Goal: Book appointment/travel/reservation

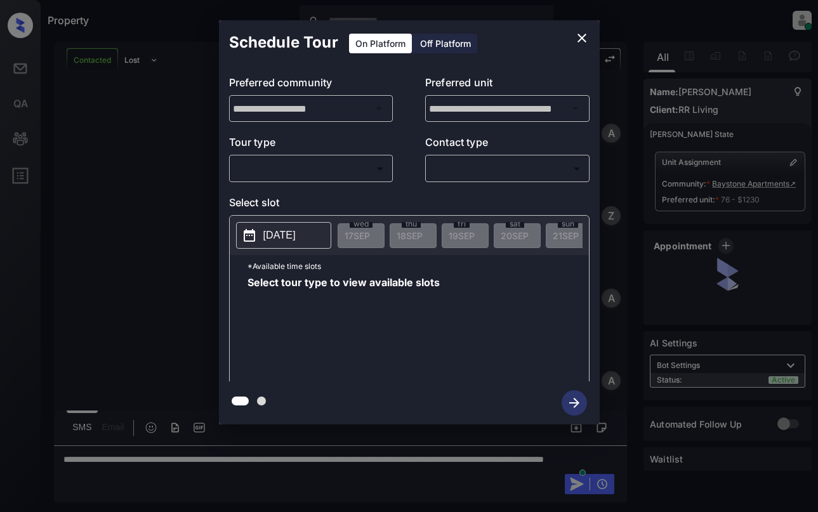
scroll to position [2841, 0]
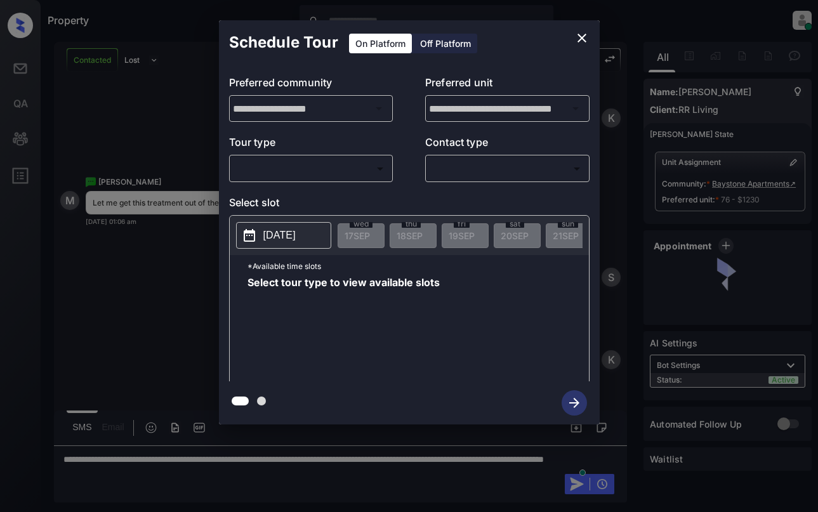
click at [309, 170] on body "Property Dominic Ceralde Online Set yourself offline Set yourself on break Prof…" at bounding box center [409, 256] width 818 height 512
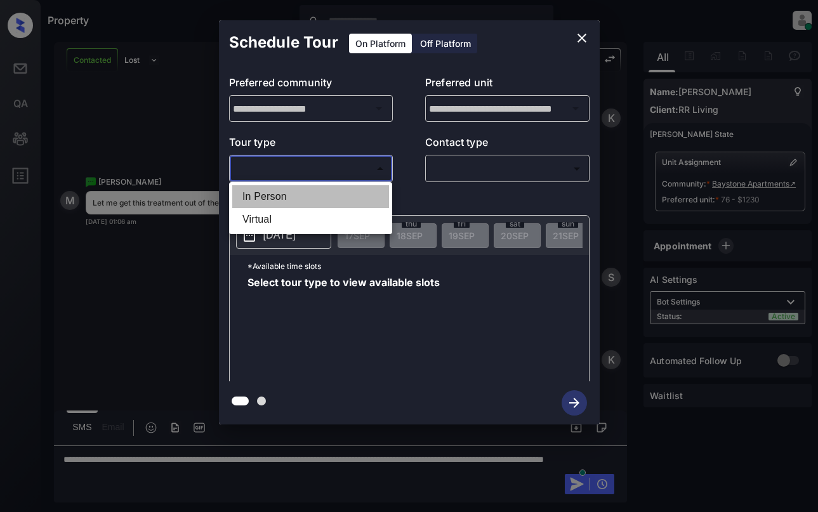
click at [314, 200] on li "In Person" at bounding box center [310, 196] width 157 height 23
type input "********"
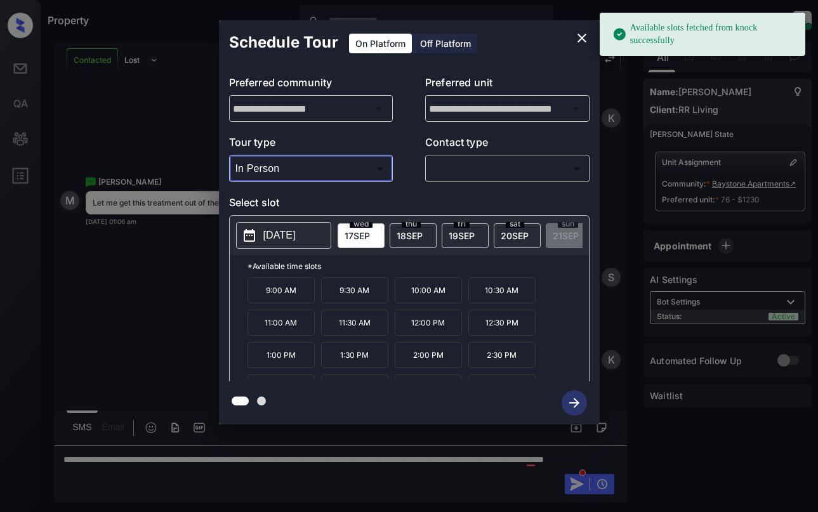
click at [251, 234] on icon at bounding box center [249, 235] width 11 height 13
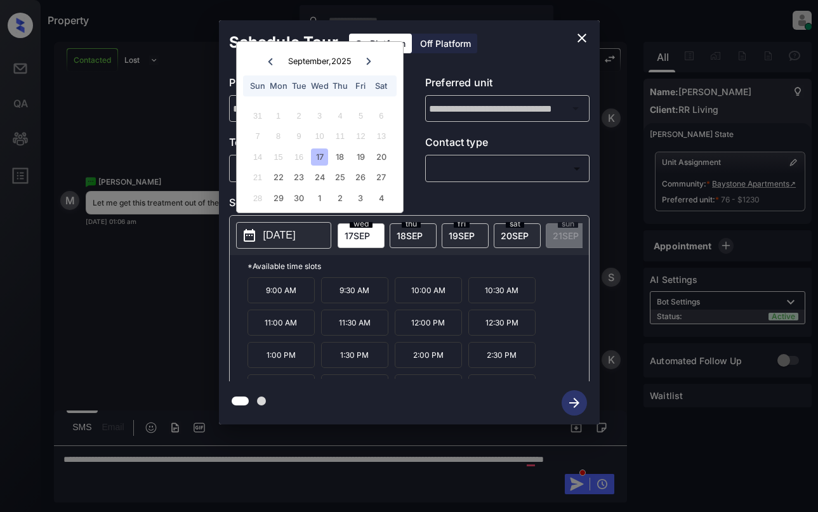
click at [583, 39] on icon "close" at bounding box center [582, 38] width 9 height 9
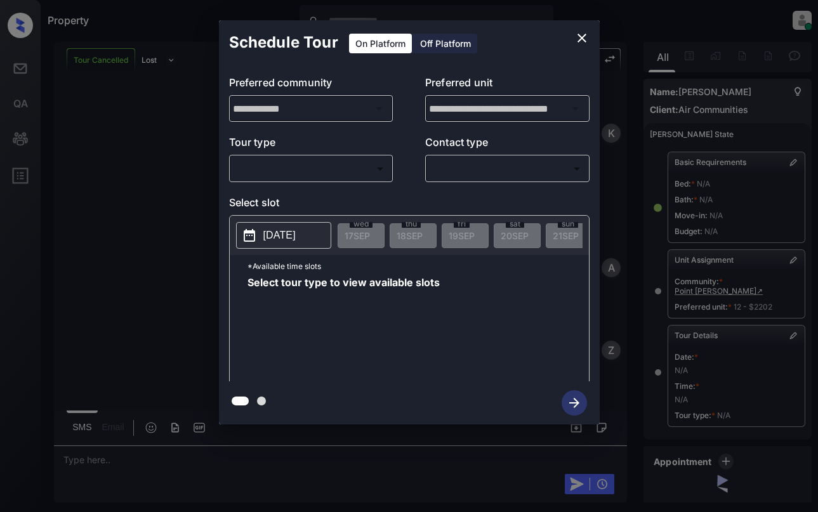
scroll to position [121, 0]
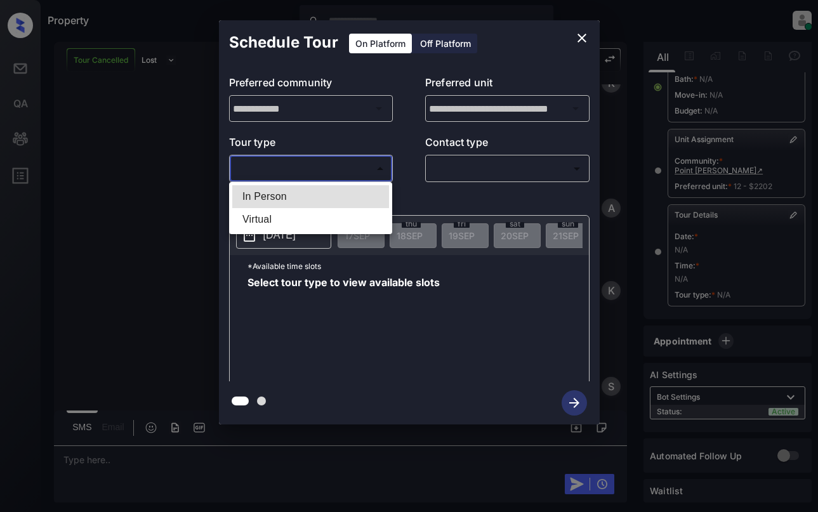
click at [300, 164] on body "Property Dominic Ceralde Online Set yourself offline Set yourself on break Prof…" at bounding box center [409, 256] width 818 height 512
click at [303, 182] on div at bounding box center [409, 256] width 818 height 512
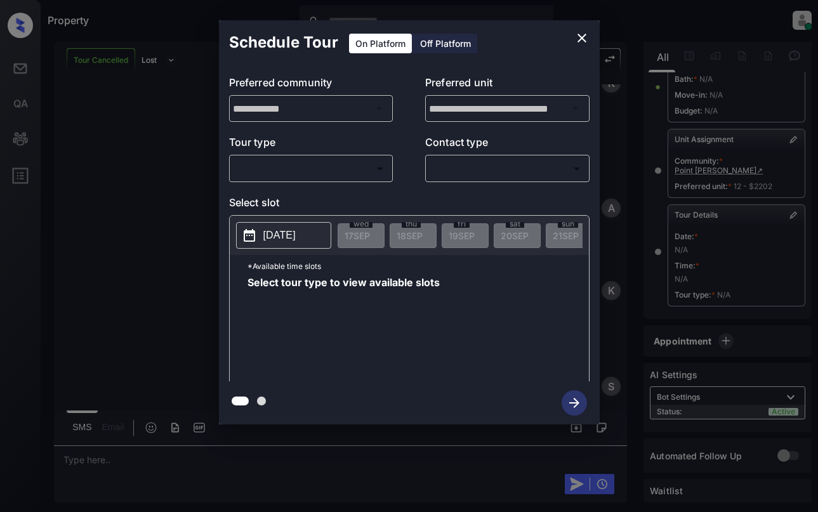
click at [310, 178] on body "Property Dominic Ceralde Online Set yourself offline Set yourself on break Prof…" at bounding box center [409, 256] width 818 height 512
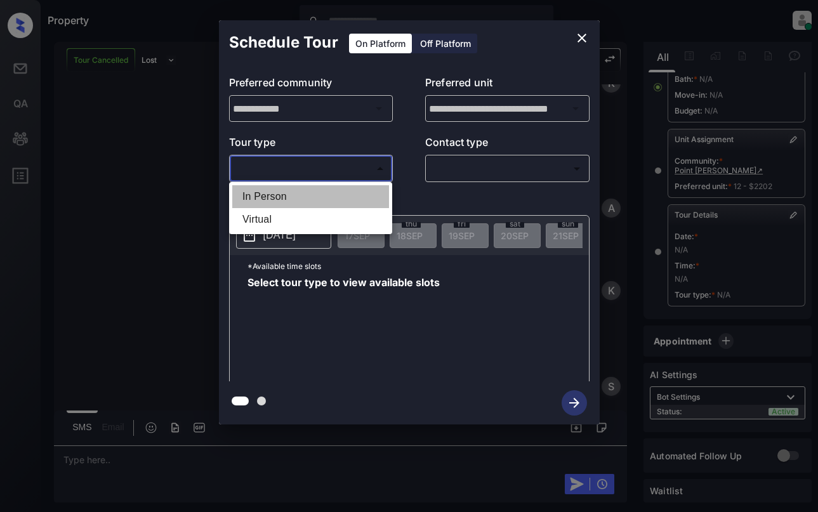
click at [310, 200] on li "In Person" at bounding box center [310, 196] width 157 height 23
type input "********"
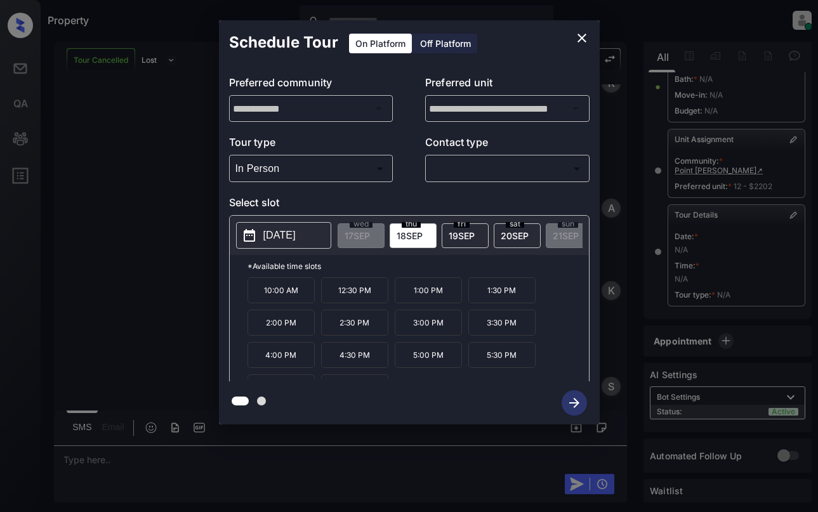
click at [255, 231] on icon at bounding box center [249, 235] width 15 height 15
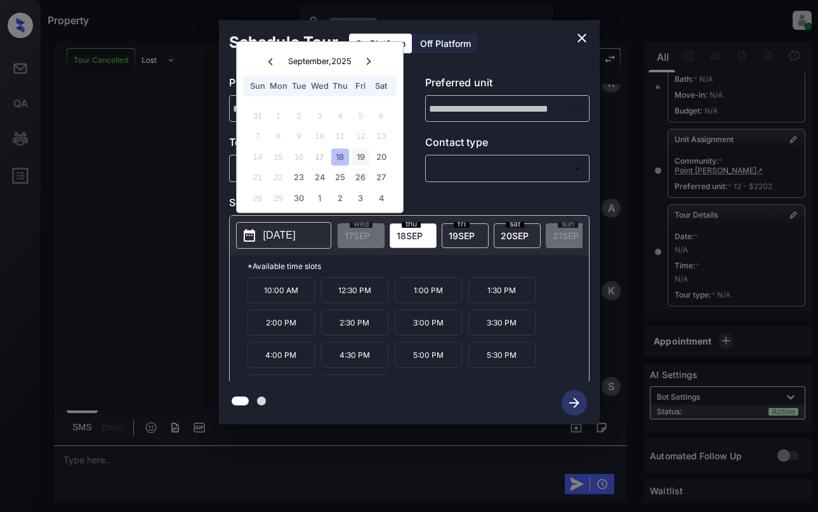
click at [363, 155] on div "19" at bounding box center [360, 157] width 17 height 17
click at [341, 149] on div "18" at bounding box center [339, 157] width 17 height 17
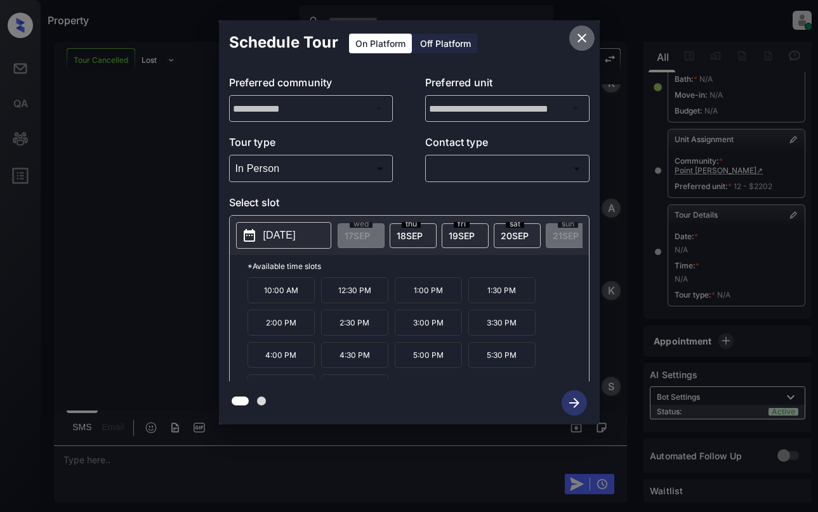
click at [576, 39] on icon "close" at bounding box center [582, 37] width 15 height 15
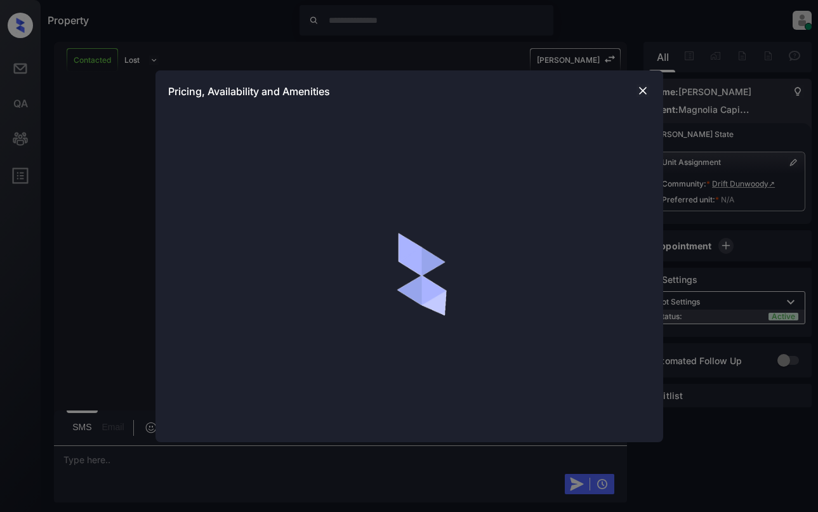
scroll to position [508, 0]
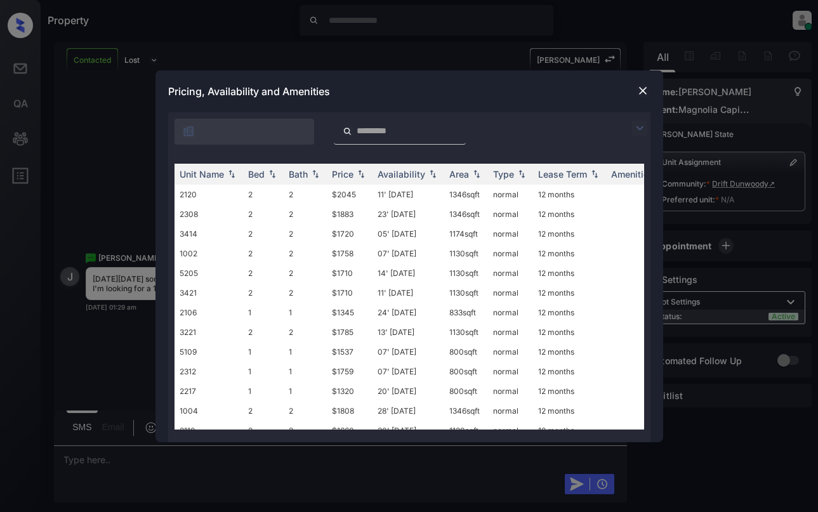
click at [643, 128] on img at bounding box center [639, 128] width 15 height 15
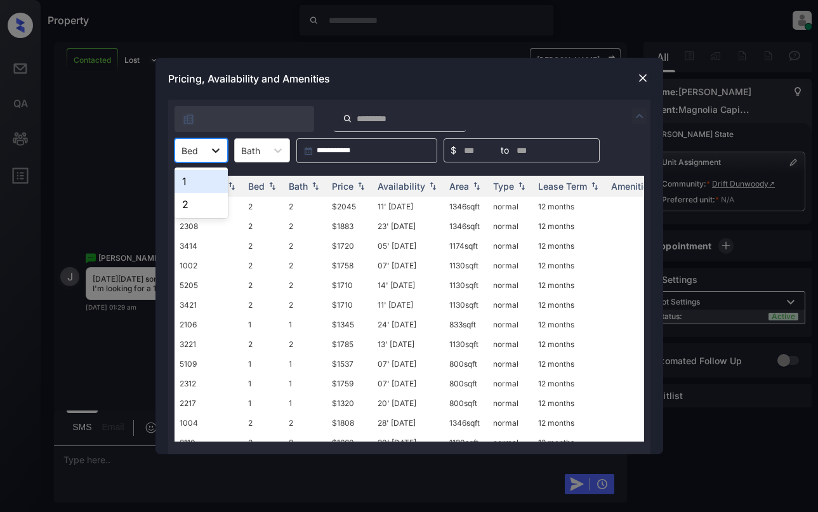
click at [206, 155] on div at bounding box center [215, 150] width 23 height 23
click at [201, 185] on div "1" at bounding box center [201, 181] width 53 height 23
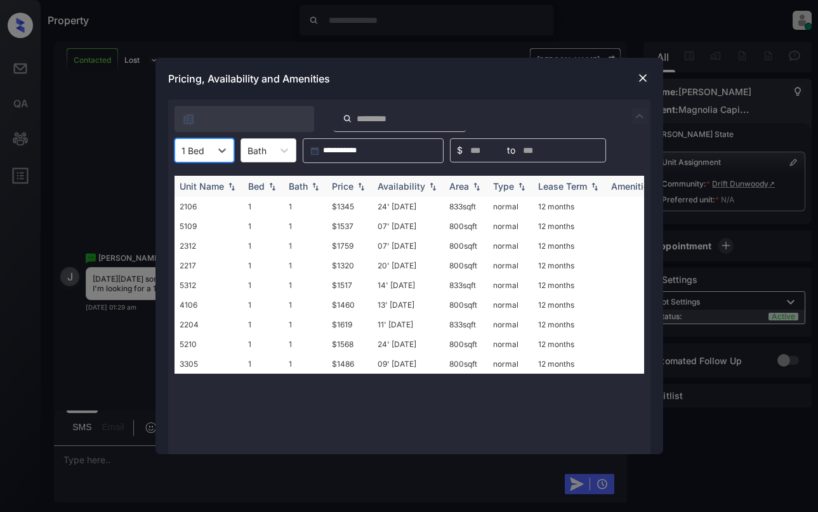
click at [349, 184] on div "Price" at bounding box center [343, 186] width 22 height 11
click at [349, 203] on td "$1320" at bounding box center [350, 207] width 46 height 20
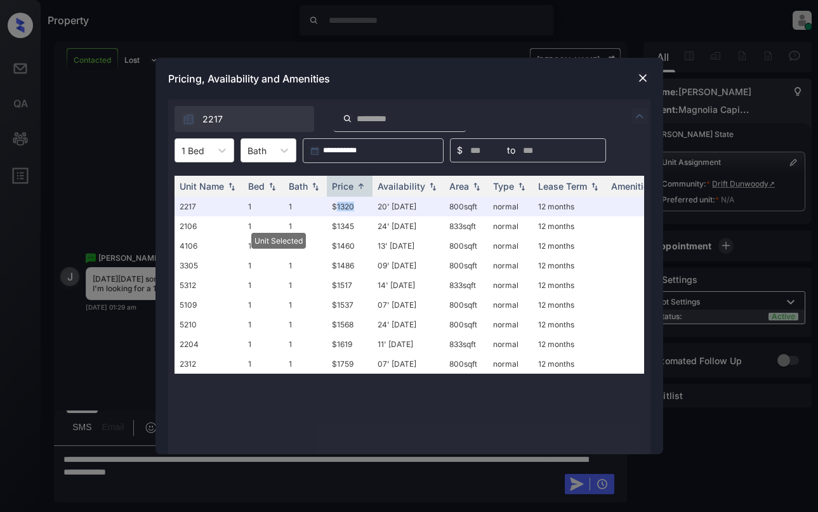
click at [637, 76] on img at bounding box center [643, 78] width 13 height 13
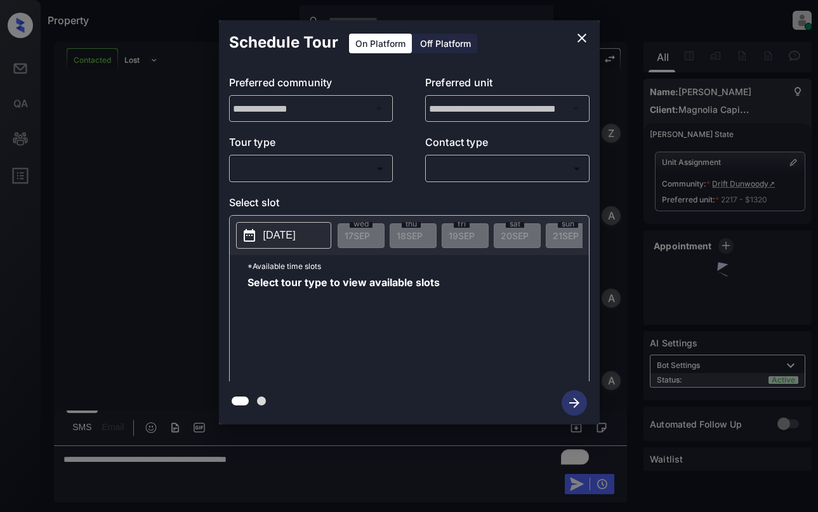
scroll to position [508, 0]
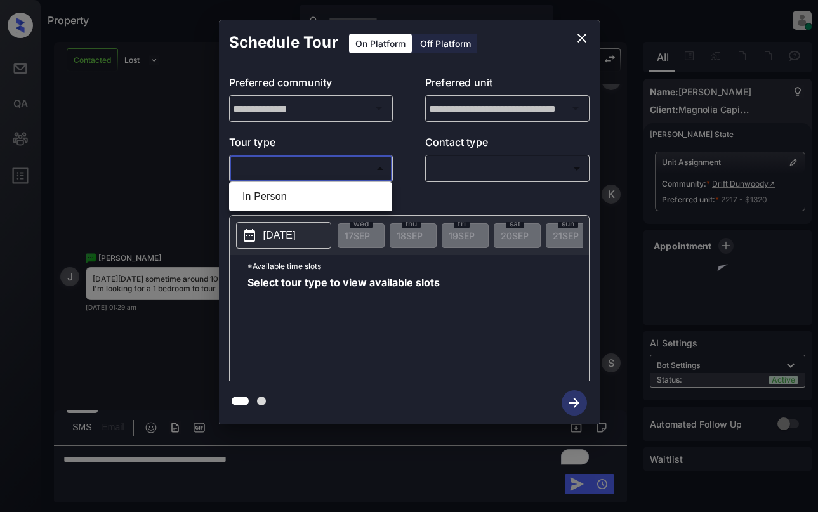
click at [284, 162] on body "Property Dominic Ceralde Online Set yourself offline Set yourself on break Prof…" at bounding box center [409, 256] width 818 height 512
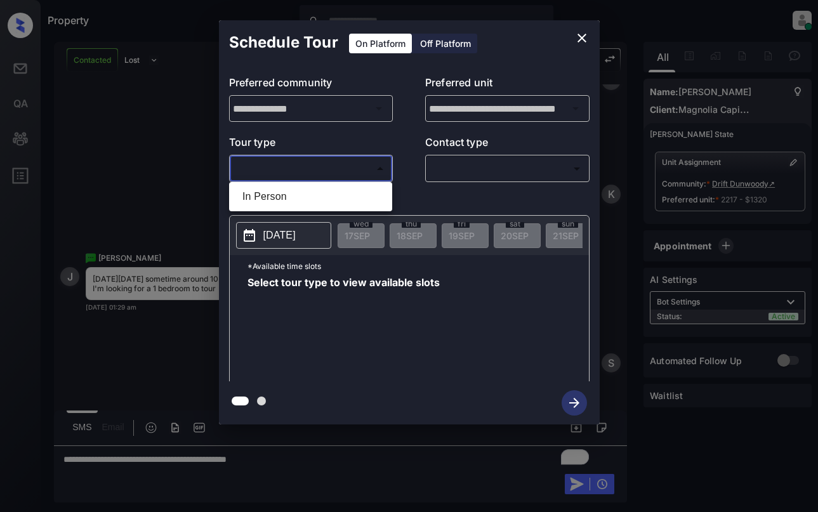
click at [305, 194] on li "In Person" at bounding box center [310, 196] width 157 height 23
type input "********"
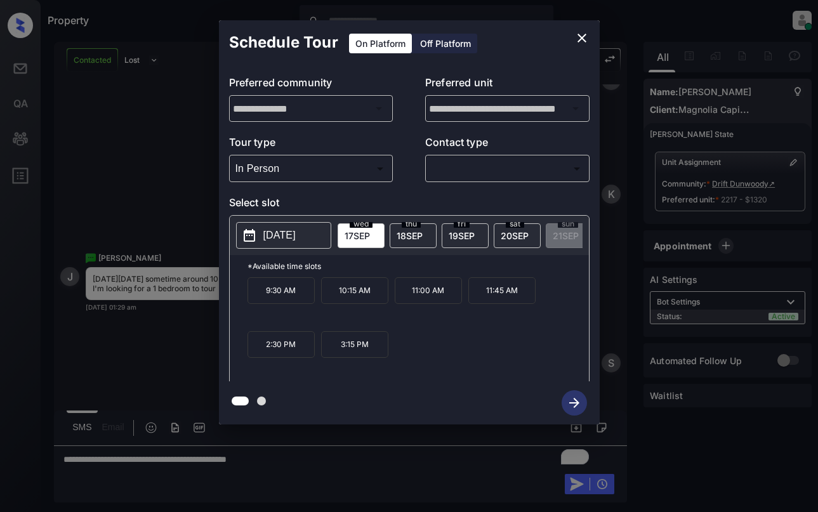
click at [296, 236] on p "[DATE]" at bounding box center [280, 235] width 32 height 15
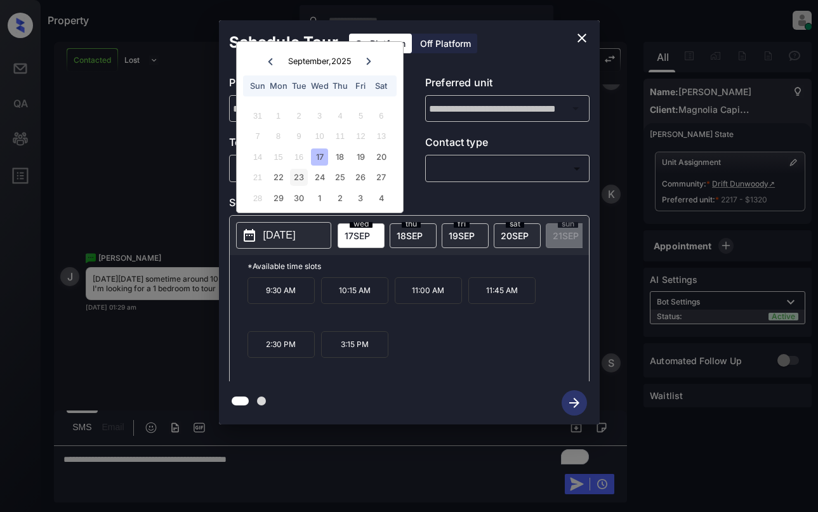
click at [297, 174] on div "23" at bounding box center [298, 177] width 17 height 17
click at [582, 34] on icon "close" at bounding box center [582, 37] width 15 height 15
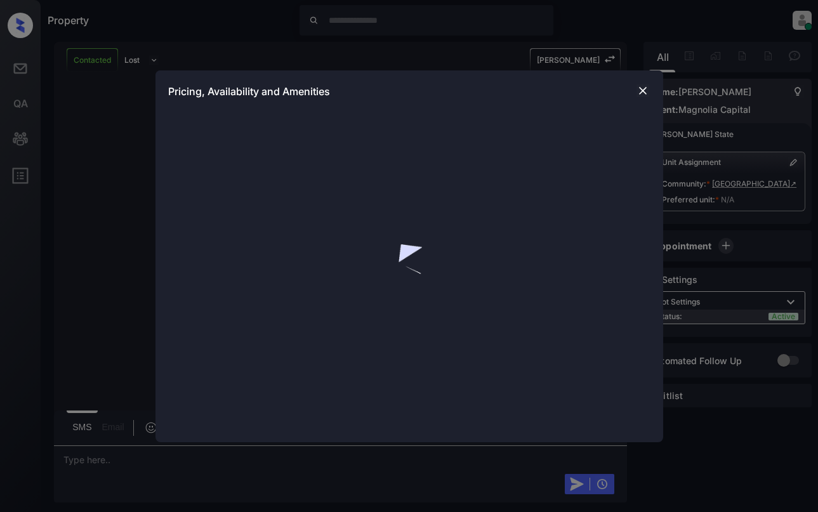
scroll to position [639, 0]
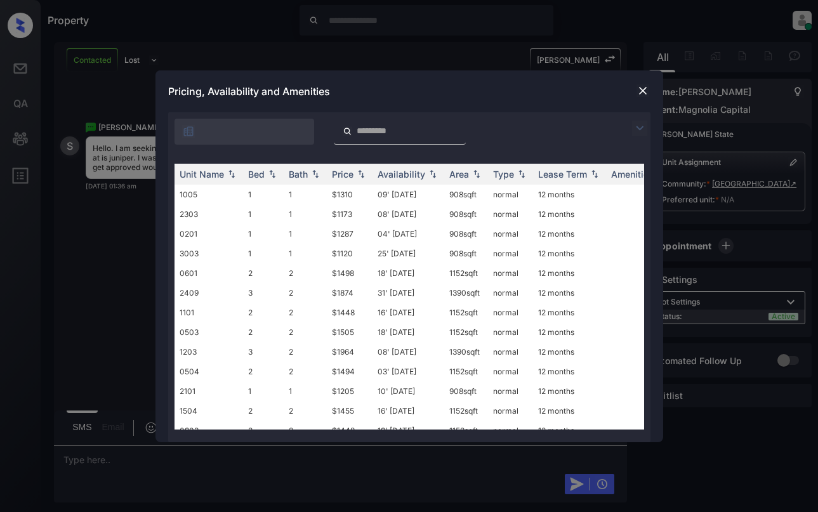
click at [640, 126] on img at bounding box center [639, 128] width 15 height 15
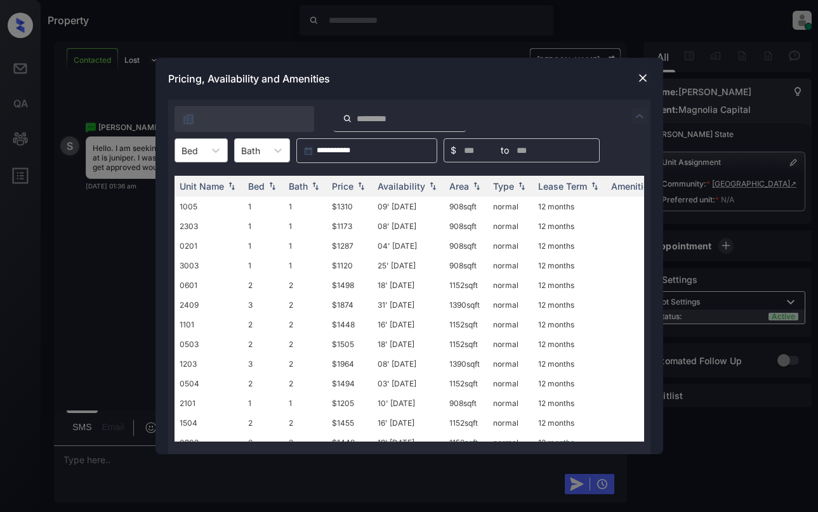
click at [199, 152] on div "Bed" at bounding box center [189, 151] width 29 height 18
click at [204, 205] on div "2" at bounding box center [201, 204] width 53 height 23
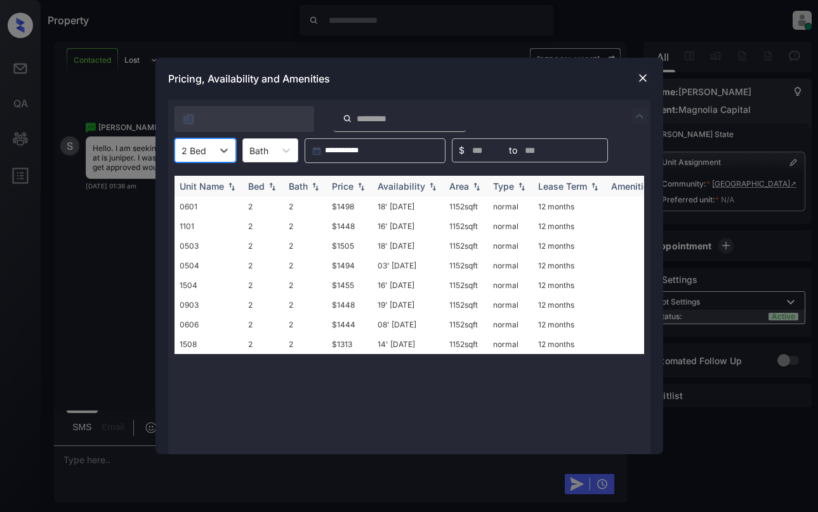
click at [356, 186] on img at bounding box center [361, 186] width 13 height 9
click at [356, 186] on img at bounding box center [361, 187] width 13 height 10
click at [359, 205] on td "$1313" at bounding box center [350, 207] width 46 height 20
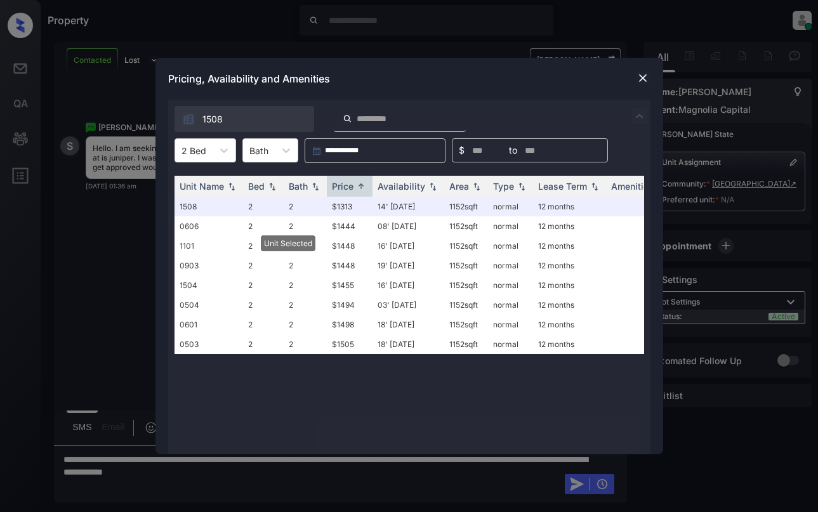
click at [644, 71] on div at bounding box center [643, 77] width 15 height 15
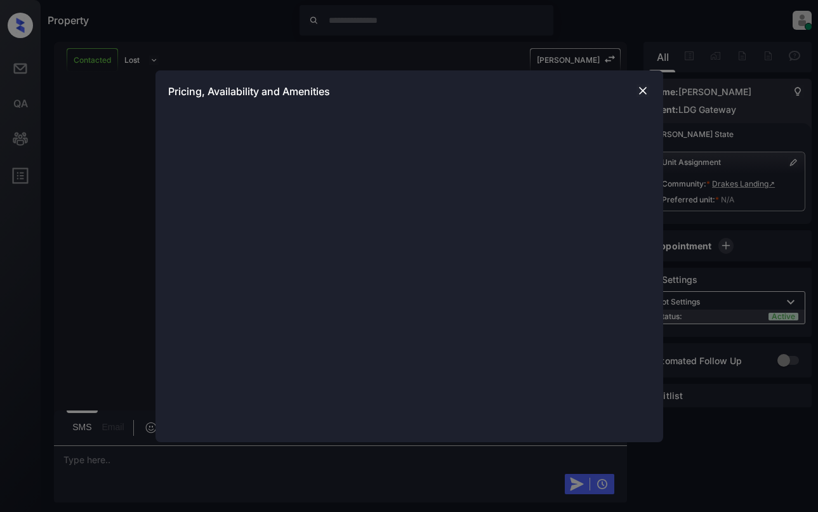
scroll to position [571, 0]
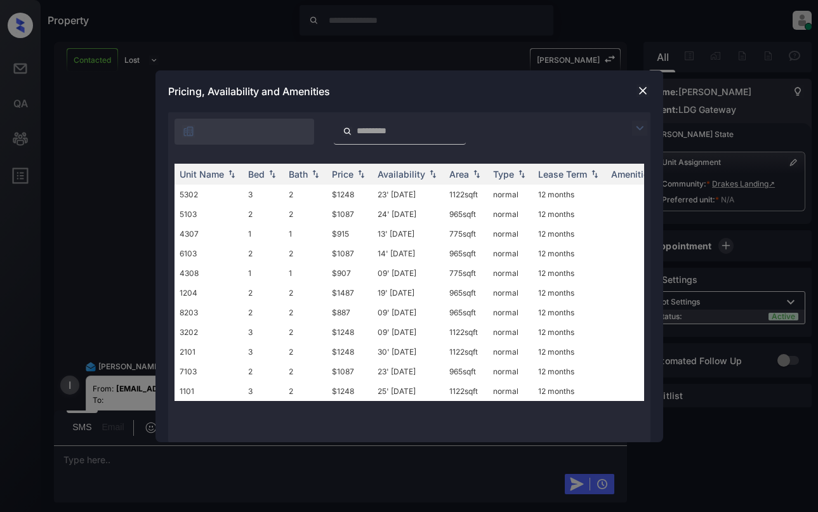
click at [637, 88] on img at bounding box center [643, 90] width 13 height 13
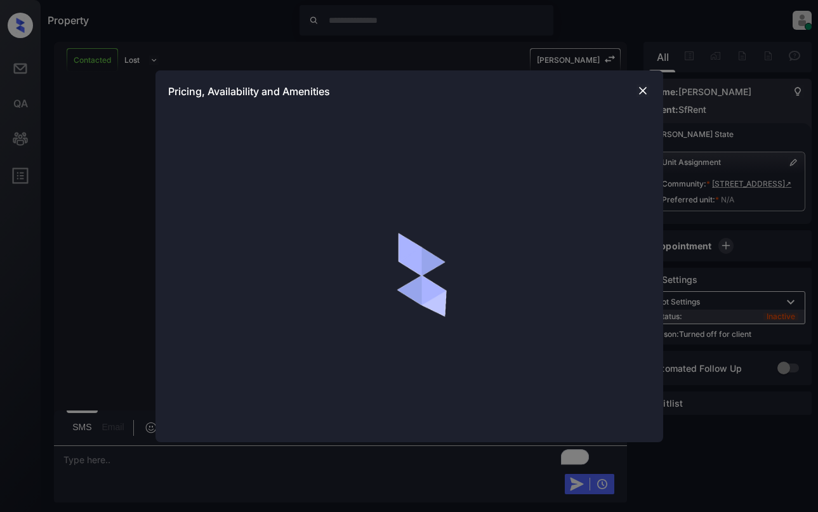
scroll to position [2511, 0]
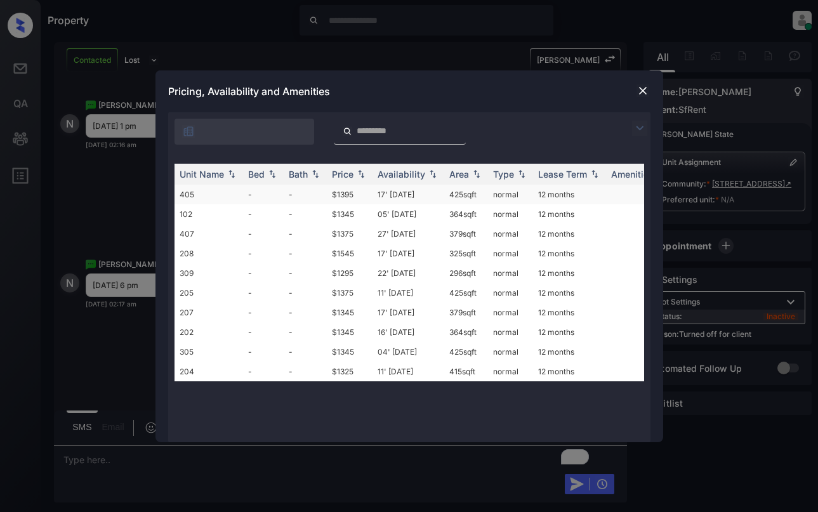
click at [368, 197] on td "$1395" at bounding box center [350, 195] width 46 height 20
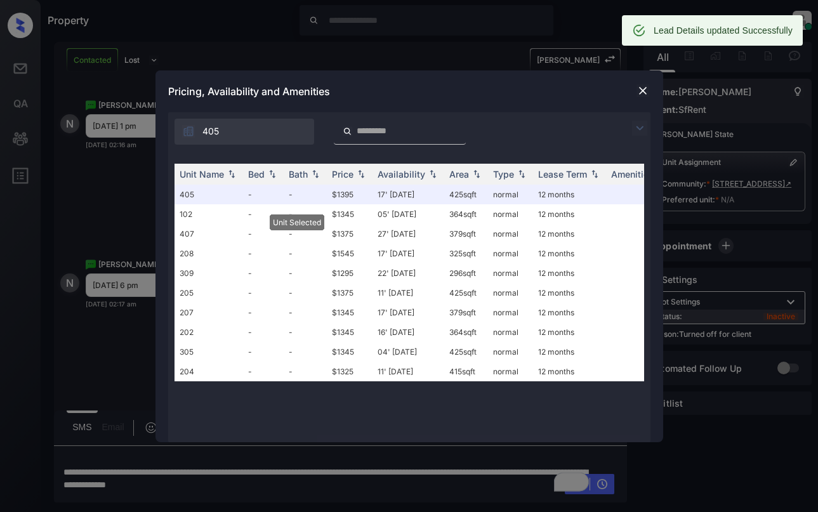
click at [638, 89] on img at bounding box center [643, 90] width 13 height 13
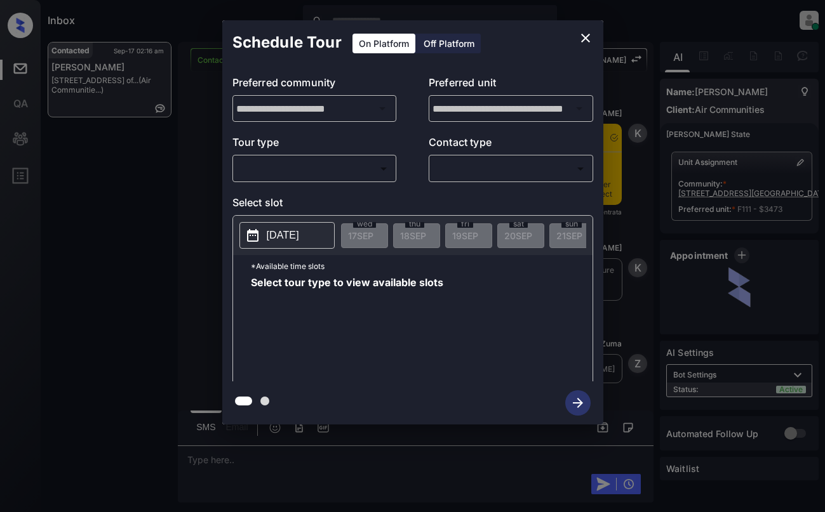
scroll to position [1935, 0]
click at [351, 173] on body "Inbox Dominic Ceralde Online Set yourself offline Set yourself on break Profile…" at bounding box center [412, 256] width 825 height 512
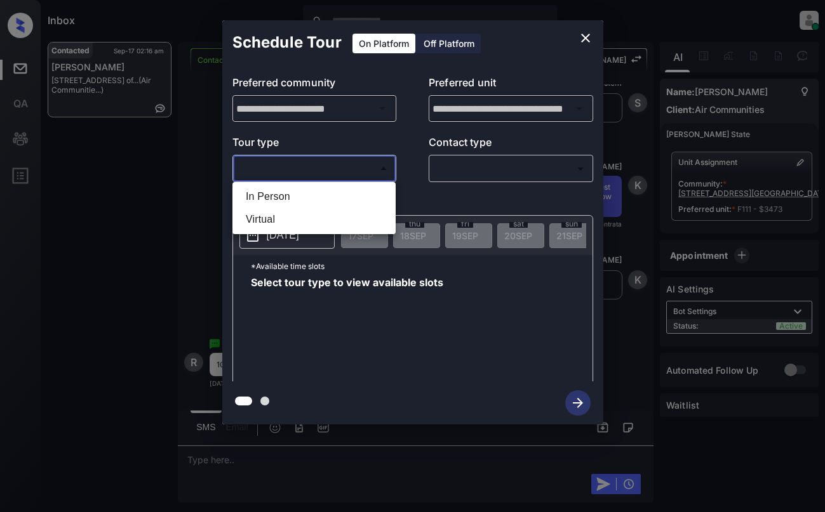
click at [159, 172] on div at bounding box center [412, 256] width 825 height 512
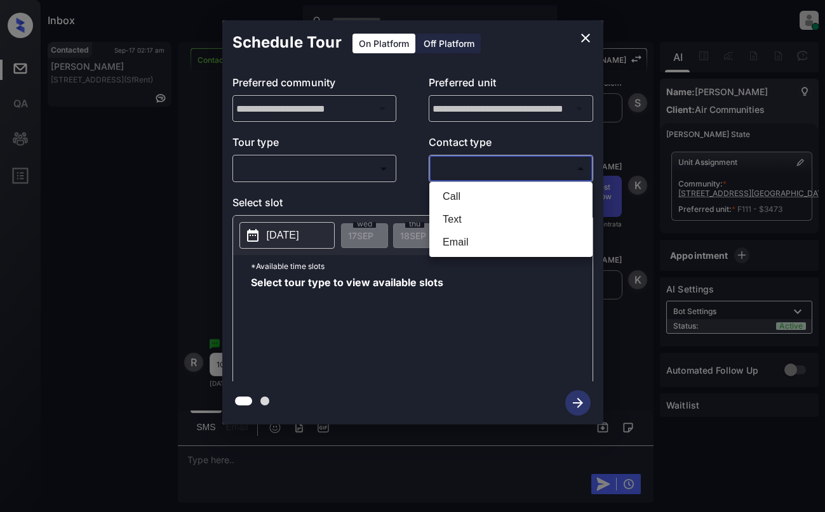
click at [516, 169] on body "Inbox Dominic Ceralde Online Set yourself offline Set yourself on break Profile…" at bounding box center [412, 256] width 825 height 512
click at [337, 169] on div at bounding box center [412, 256] width 825 height 512
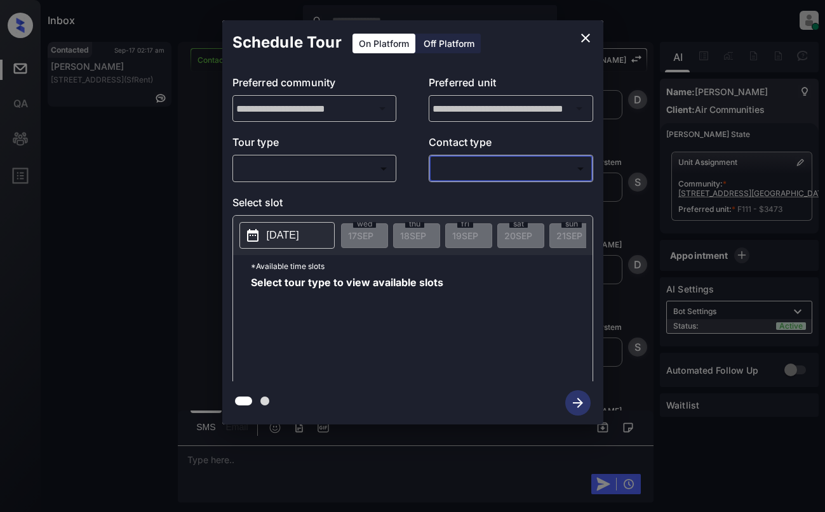
click at [103, 152] on div "**********" at bounding box center [412, 222] width 825 height 445
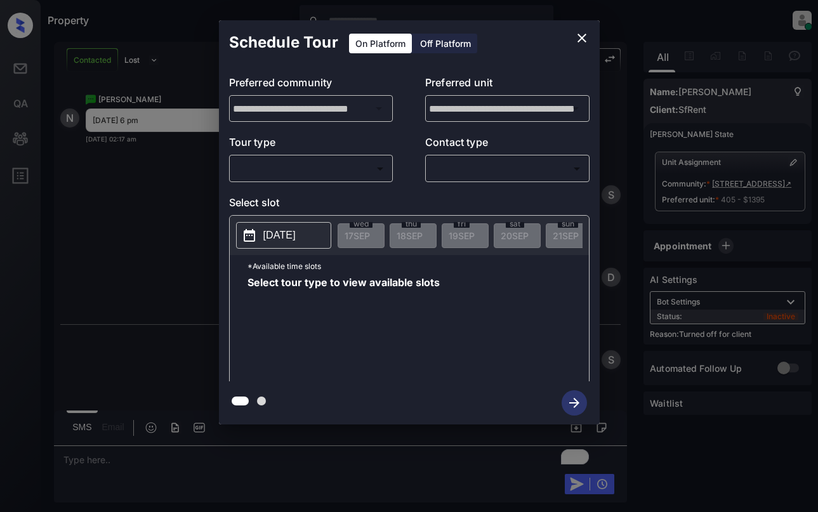
click at [446, 48] on div "Off Platform" at bounding box center [445, 44] width 63 height 20
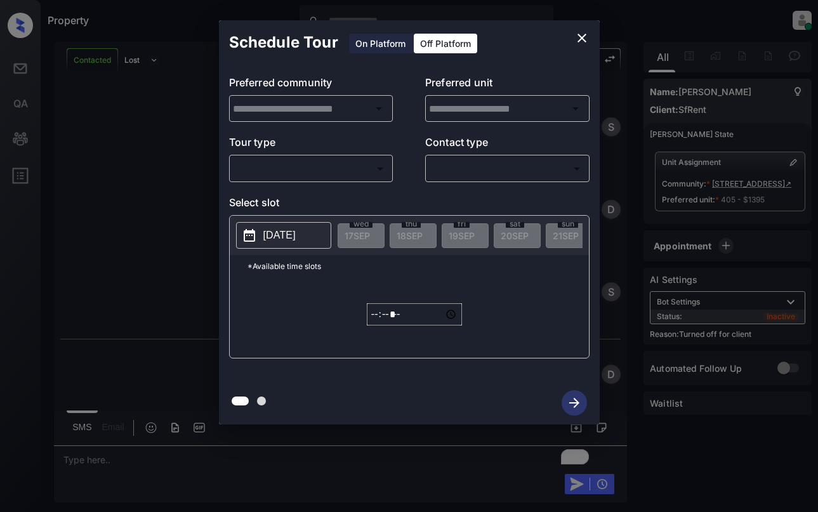
type input "**********"
click at [367, 168] on body "Property Dominic Ceralde Online Set yourself offline Set yourself on break Prof…" at bounding box center [409, 256] width 818 height 512
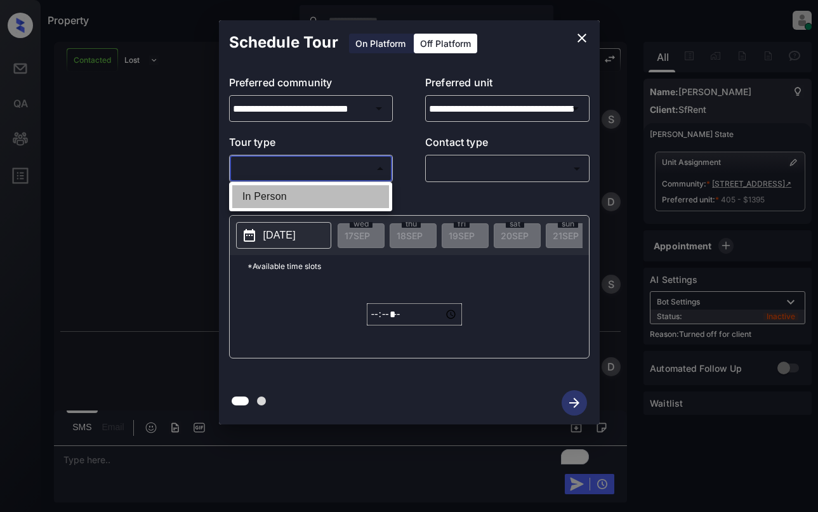
click at [364, 192] on li "In Person" at bounding box center [310, 196] width 157 height 23
type input "********"
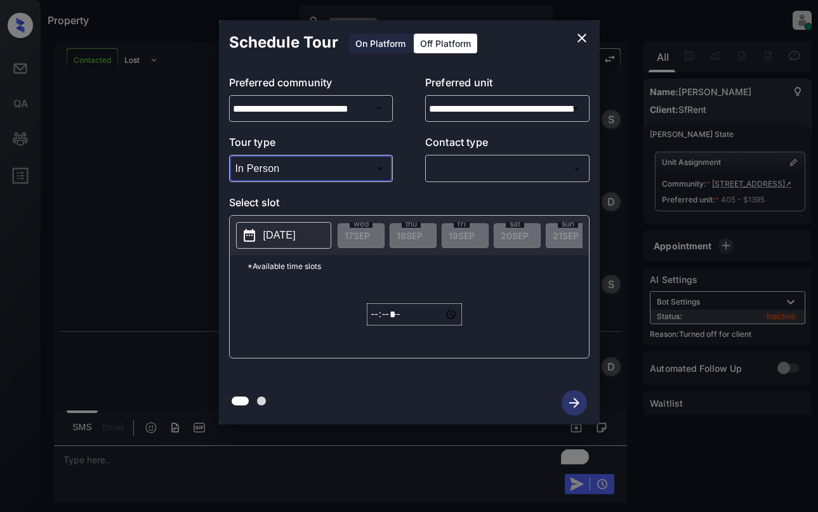
click at [477, 174] on body "Property Dominic Ceralde Online Set yourself offline Set yourself on break Prof…" at bounding box center [409, 256] width 818 height 512
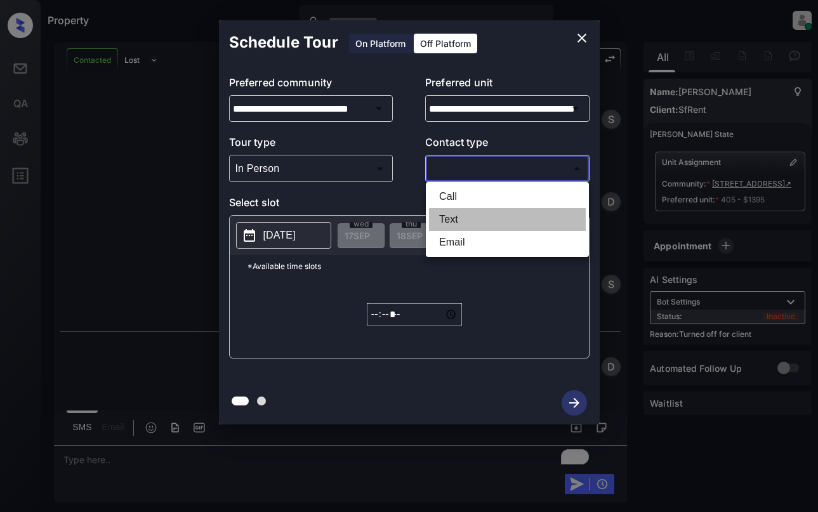
click at [467, 217] on li "Text" at bounding box center [507, 219] width 157 height 23
type input "****"
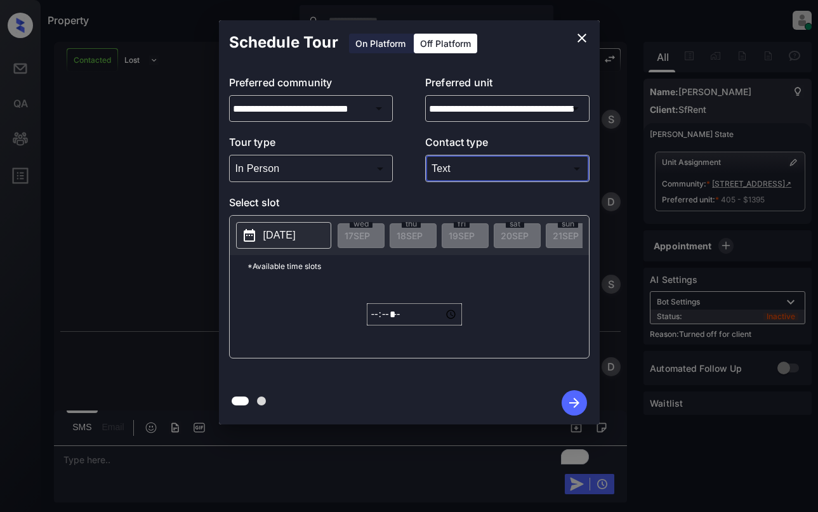
click at [296, 230] on p "2025-09-17" at bounding box center [280, 235] width 32 height 15
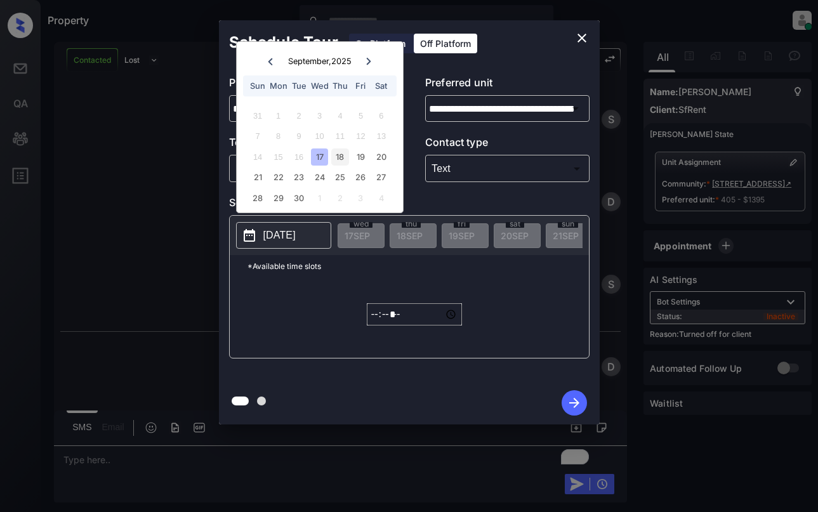
click at [333, 152] on div "18" at bounding box center [339, 157] width 17 height 17
click at [373, 322] on input "*****" at bounding box center [414, 315] width 95 height 22
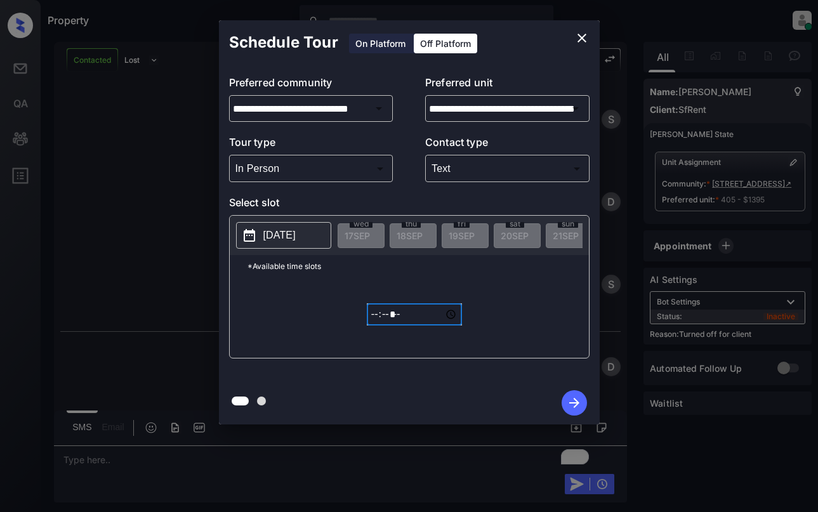
type input "*****"
click at [574, 405] on icon "button" at bounding box center [574, 402] width 25 height 25
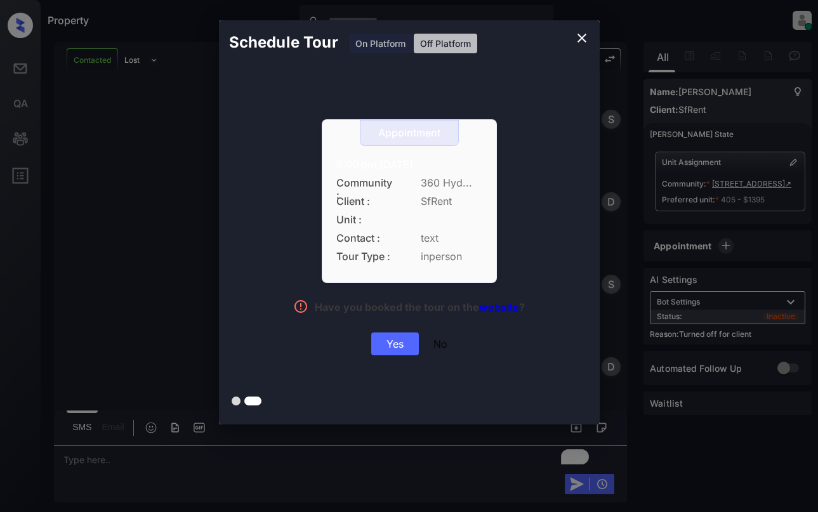
click at [385, 341] on div "Yes" at bounding box center [395, 344] width 48 height 23
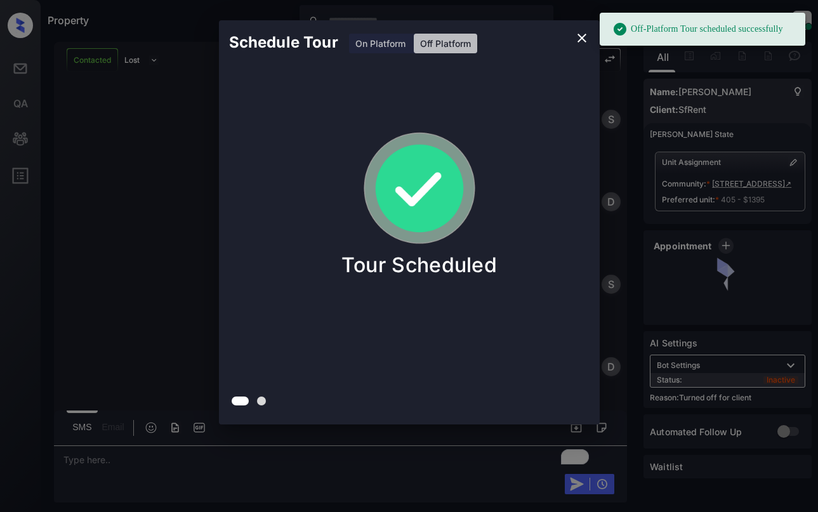
click at [156, 252] on div "Schedule Tour On Platform Off Platform Tour Scheduled" at bounding box center [409, 222] width 818 height 445
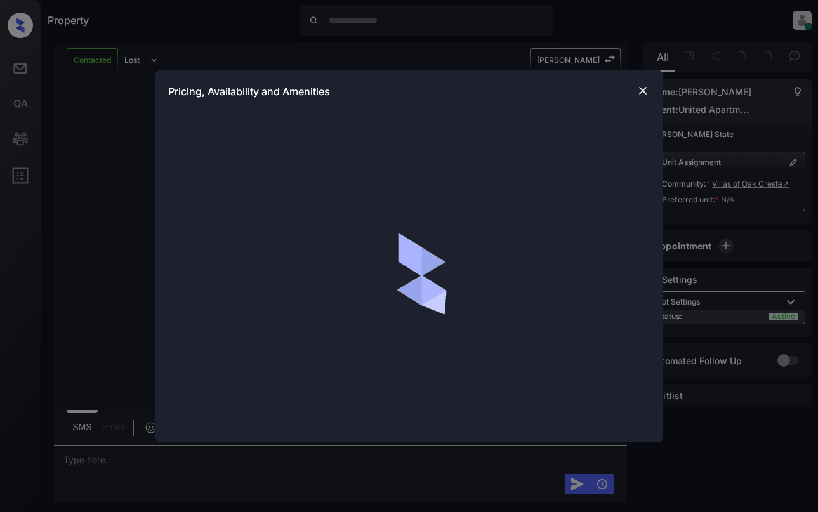
scroll to position [762, 0]
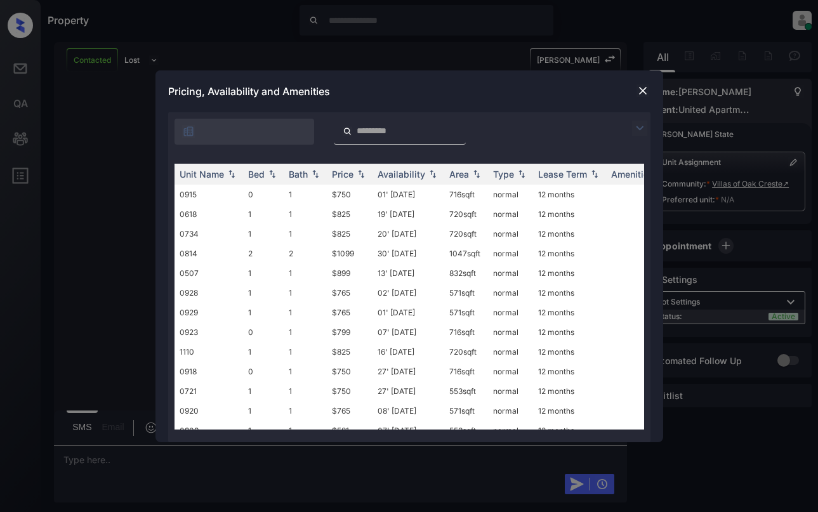
click at [637, 131] on img at bounding box center [639, 128] width 15 height 15
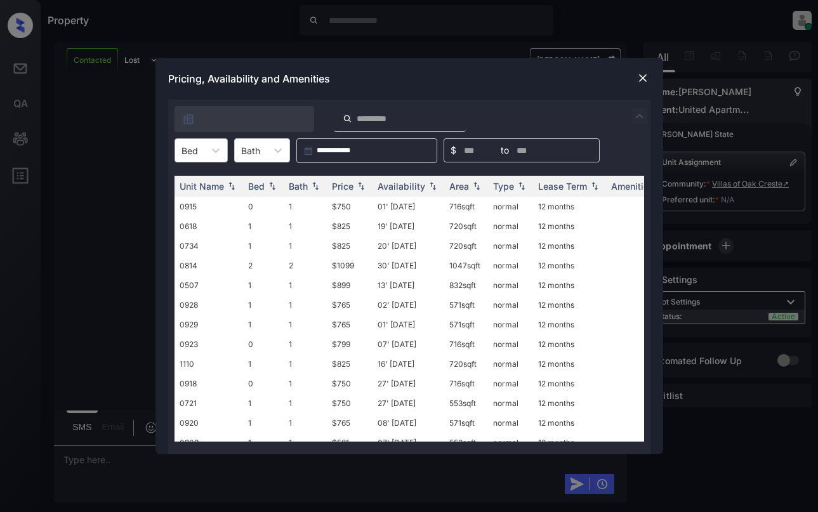
click at [177, 152] on div "**********" at bounding box center [409, 150] width 483 height 25
click at [187, 150] on div at bounding box center [190, 150] width 17 height 13
click at [192, 226] on div "2" at bounding box center [201, 227] width 53 height 23
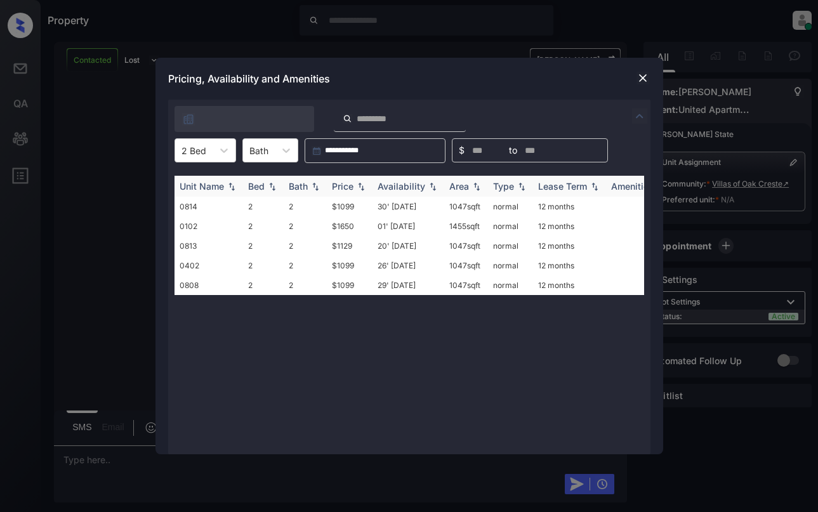
click at [357, 187] on img at bounding box center [361, 186] width 13 height 9
click at [351, 206] on td "$1099" at bounding box center [350, 207] width 46 height 20
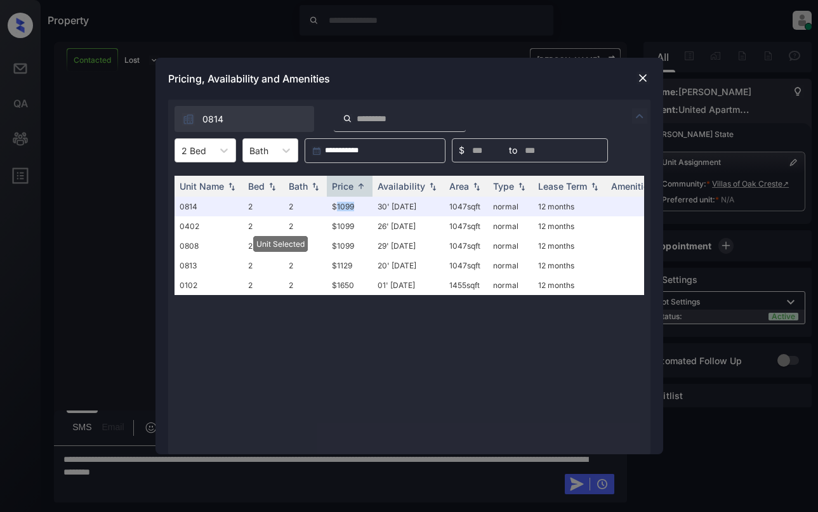
click at [641, 81] on img at bounding box center [643, 78] width 13 height 13
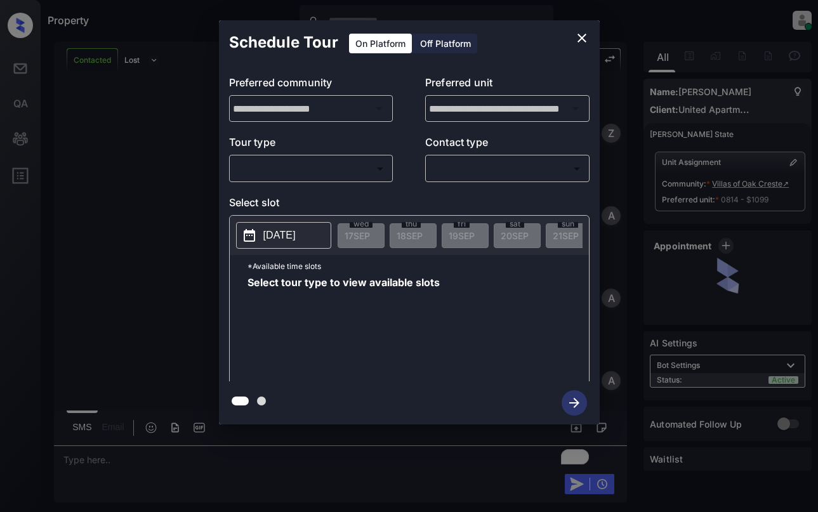
click at [291, 168] on body "Property [PERSON_NAME] Online Set yourself offline Set yourself on break Profil…" at bounding box center [409, 256] width 818 height 512
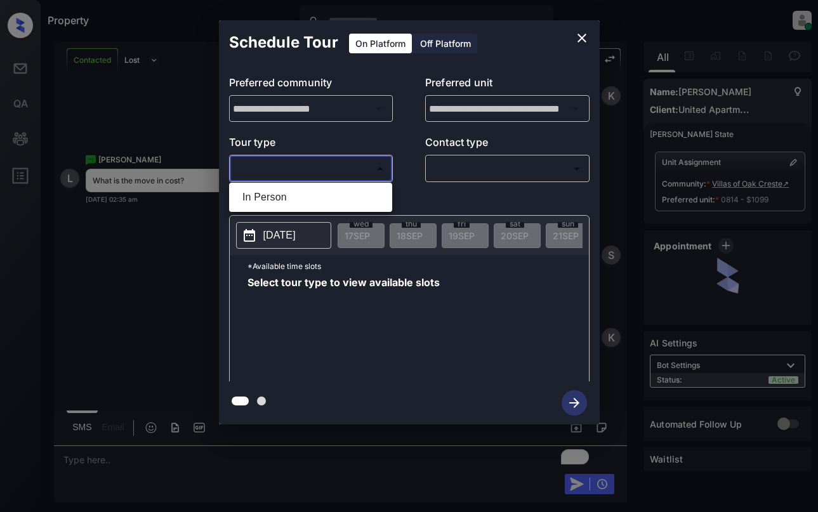
click at [298, 201] on li "In Person" at bounding box center [310, 197] width 157 height 23
type input "********"
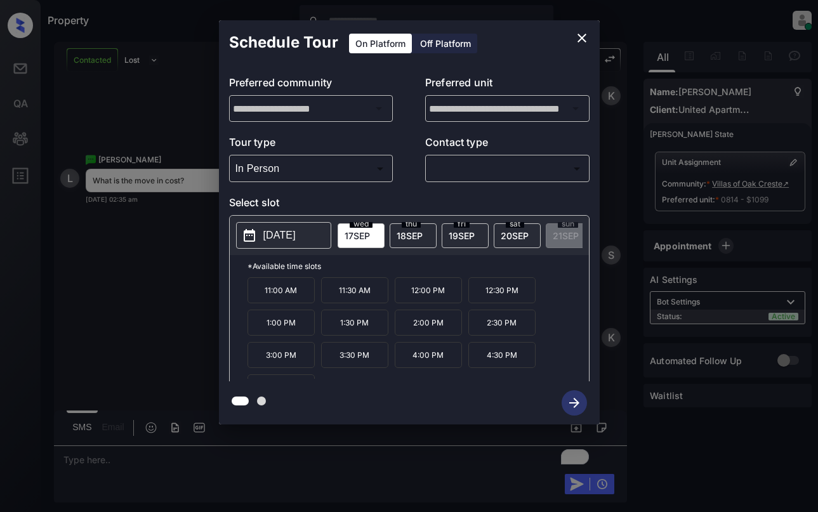
click at [415, 233] on span "18 SEP" at bounding box center [410, 235] width 26 height 11
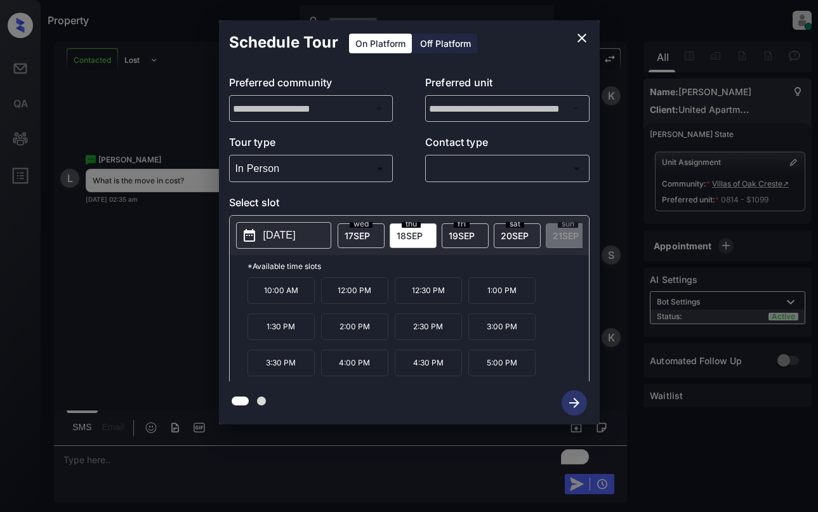
click at [296, 234] on p "2025-09-18" at bounding box center [280, 235] width 32 height 15
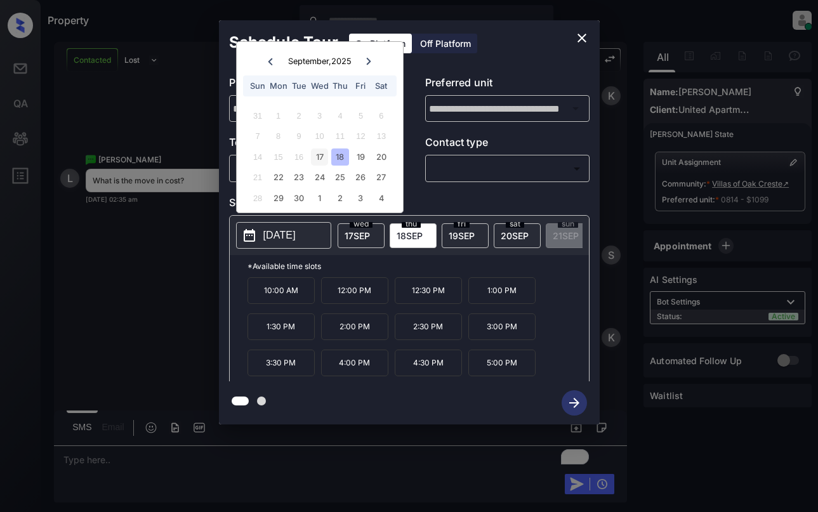
click at [318, 151] on div "17" at bounding box center [319, 157] width 17 height 17
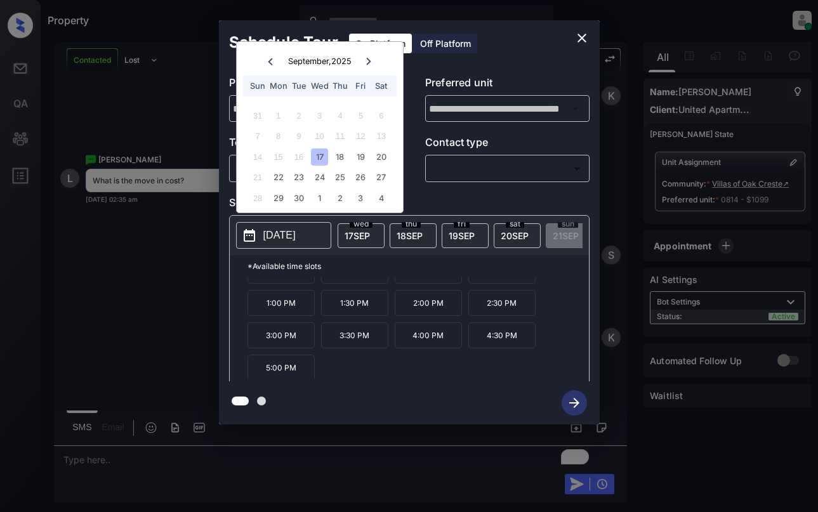
scroll to position [22, 0]
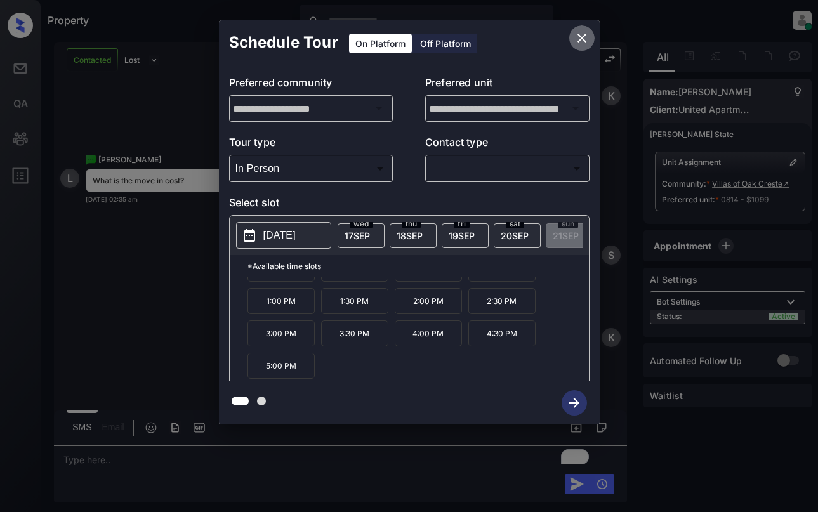
click at [585, 38] on icon "close" at bounding box center [582, 37] width 15 height 15
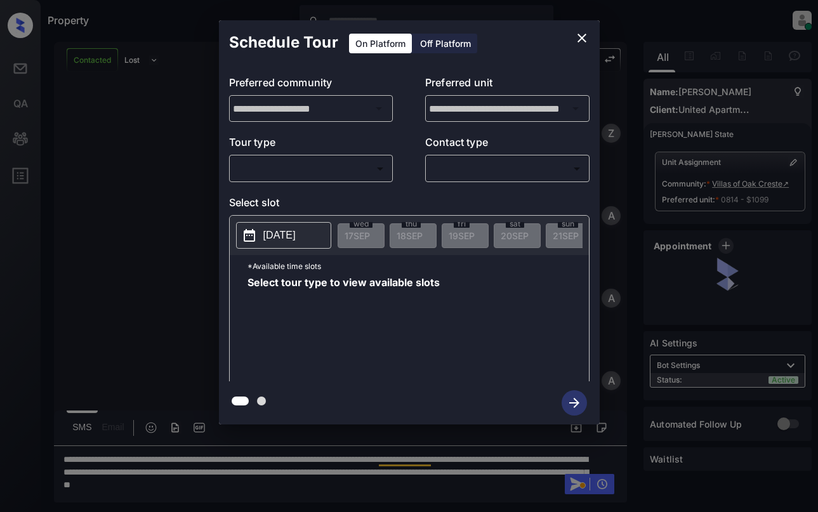
scroll to position [1525, 0]
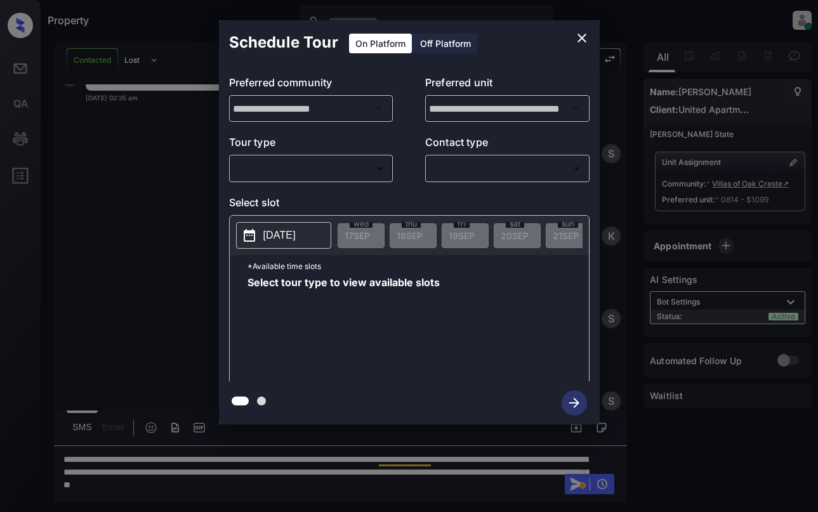
click at [334, 168] on body "Property [PERSON_NAME] Online Set yourself offline Set yourself on break Profil…" at bounding box center [409, 256] width 818 height 512
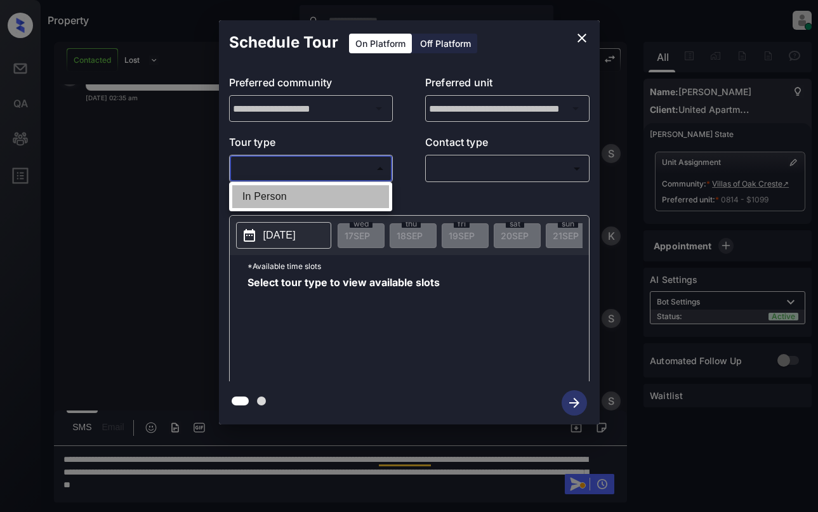
click at [331, 192] on li "In Person" at bounding box center [310, 196] width 157 height 23
type input "********"
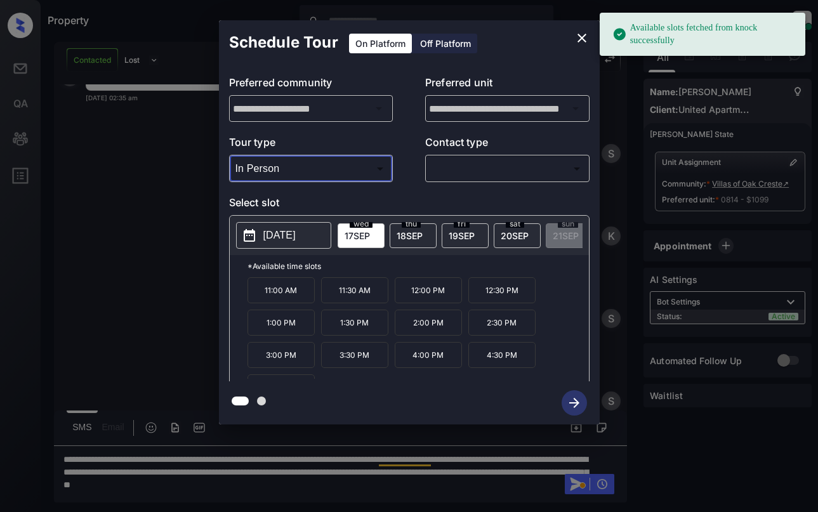
click at [296, 236] on p "[DATE]" at bounding box center [280, 235] width 32 height 15
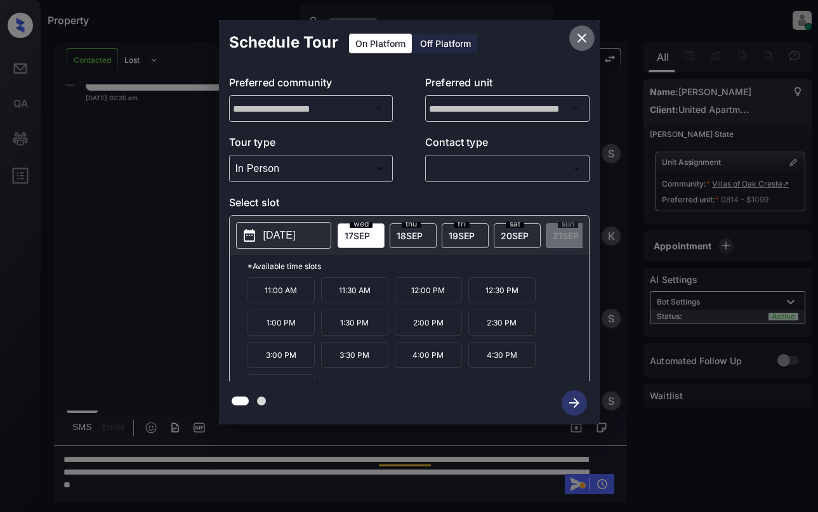
click at [579, 37] on icon "close" at bounding box center [582, 37] width 15 height 15
